Goal: Information Seeking & Learning: Find specific page/section

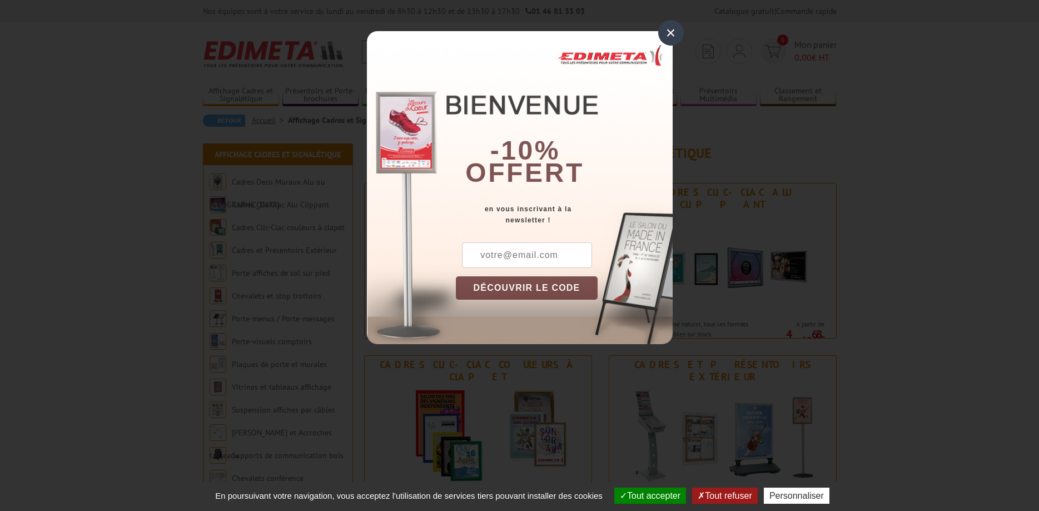
click at [679, 36] on div "×" at bounding box center [671, 33] width 26 height 26
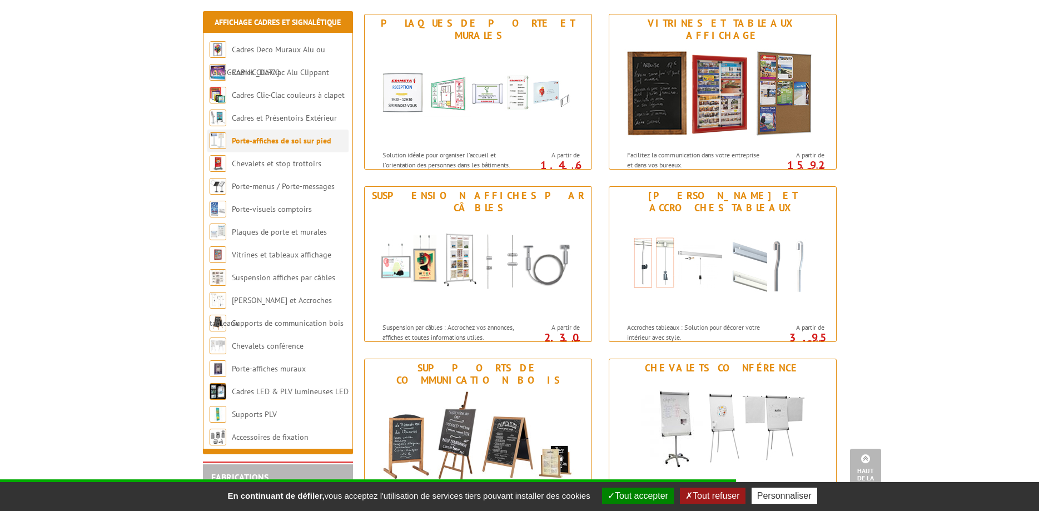
scroll to position [850, 0]
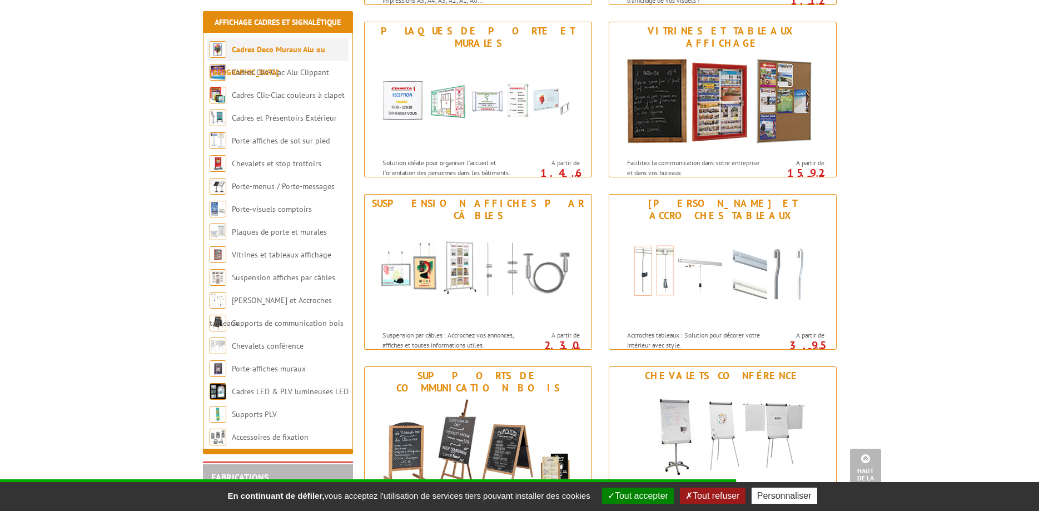
click at [263, 54] on link "Cadres Deco Muraux Alu ou [GEOGRAPHIC_DATA]" at bounding box center [268, 60] width 116 height 33
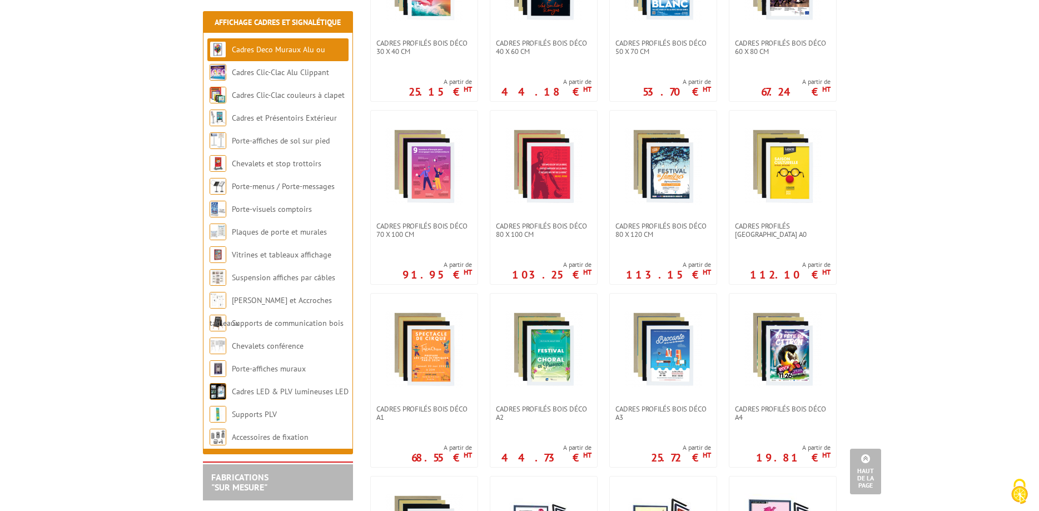
scroll to position [113, 0]
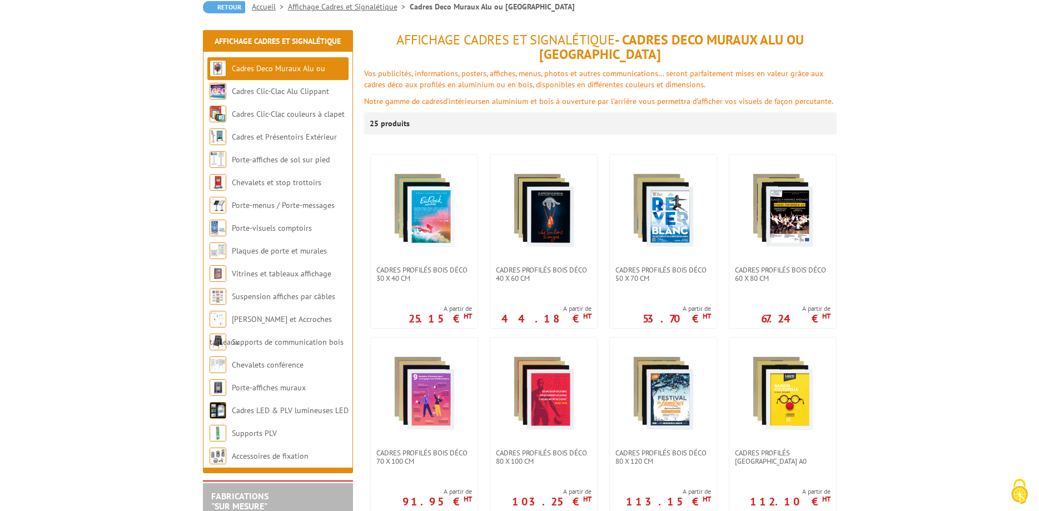
click at [461, 231] on img at bounding box center [424, 210] width 78 height 78
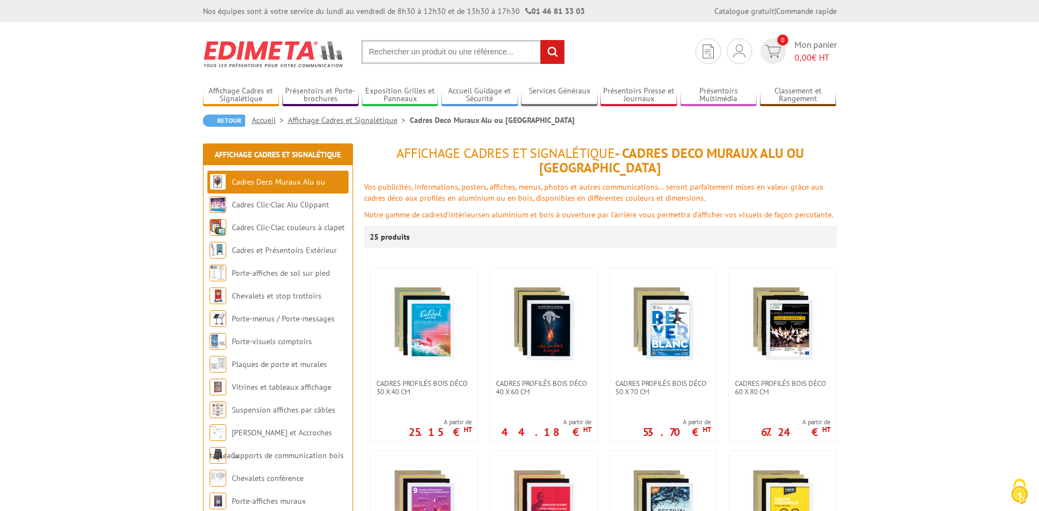
drag, startPoint x: 411, startPoint y: 42, endPoint x: 412, endPoint y: 50, distance: 8.4
click at [411, 49] on input "text" at bounding box center [462, 52] width 203 height 24
click at [405, 51] on input "text" at bounding box center [462, 52] width 203 height 24
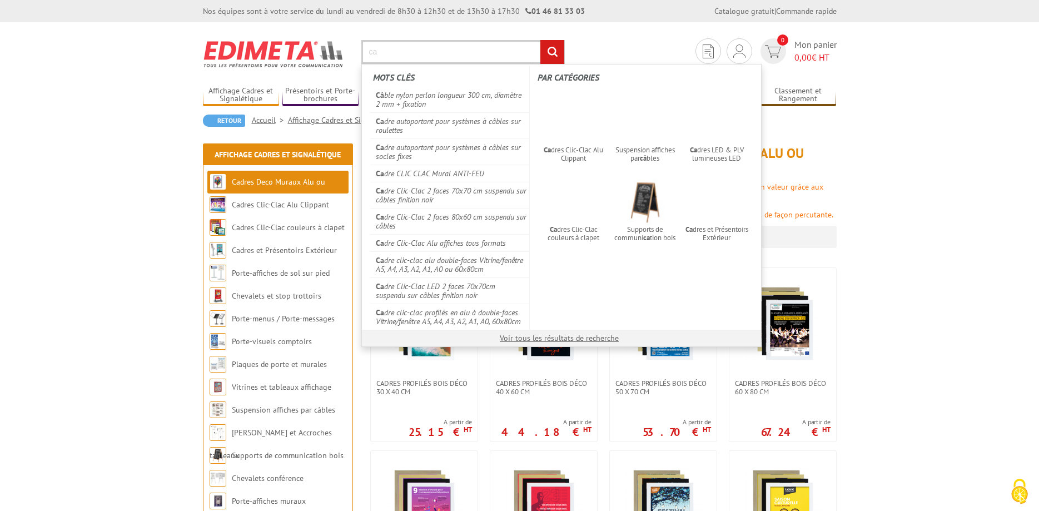
type input "c"
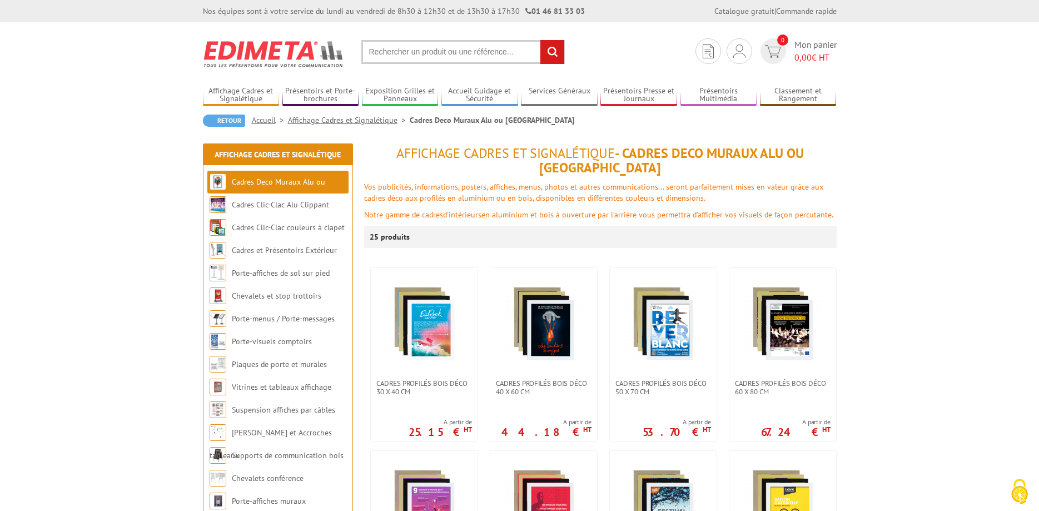
click at [374, 47] on input "text" at bounding box center [462, 52] width 203 height 24
paste input "cadre 95cm x 145cm"
type input "cadre 95cm x 145cm"
click at [556, 51] on input "rechercher" at bounding box center [552, 52] width 24 height 24
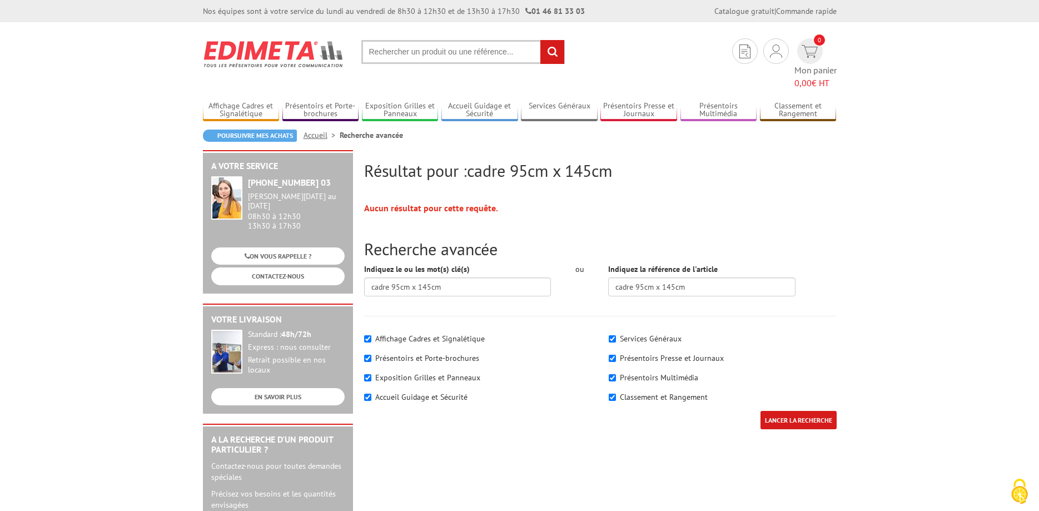
click at [788, 411] on input "LANCER LA RECHERCHE" at bounding box center [798, 420] width 76 height 18
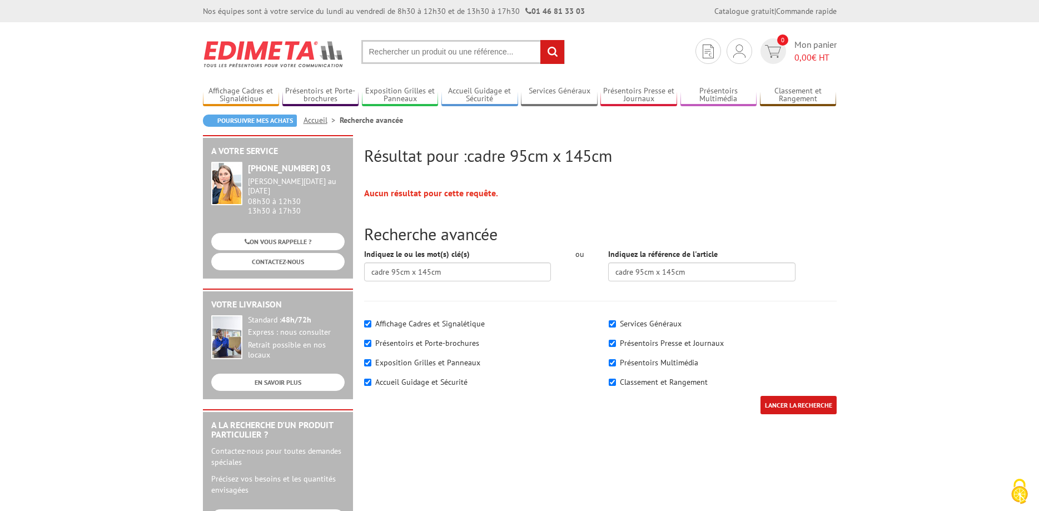
click at [788, 402] on input "LANCER LA RECHERCHE" at bounding box center [798, 405] width 76 height 18
